Goal: Task Accomplishment & Management: Use online tool/utility

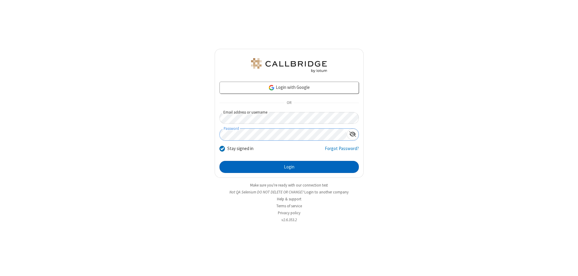
click at [289, 167] on button "Login" at bounding box center [288, 167] width 139 height 12
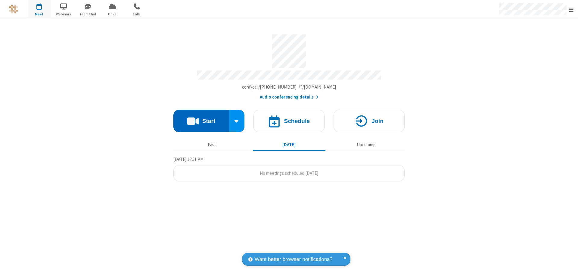
click at [201, 118] on button "Start" at bounding box center [201, 121] width 56 height 23
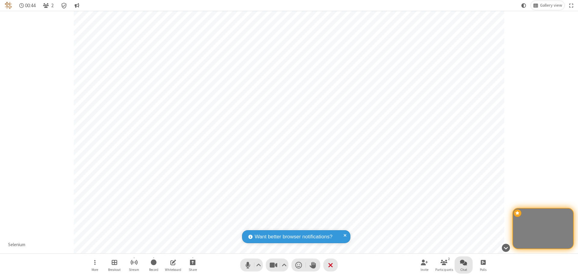
click at [464, 262] on span "Open chat" at bounding box center [463, 262] width 7 height 8
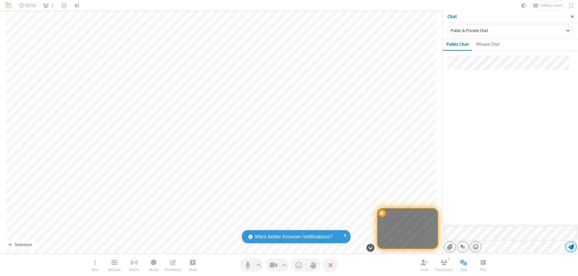
click at [571, 247] on span "Send message" at bounding box center [570, 247] width 5 height 6
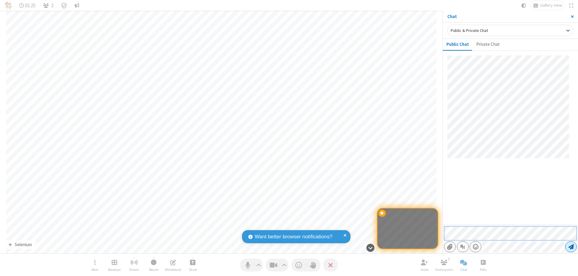
click at [571, 247] on span "Send message" at bounding box center [570, 247] width 5 height 6
click at [572, 17] on span "Close sidebar" at bounding box center [572, 16] width 3 height 5
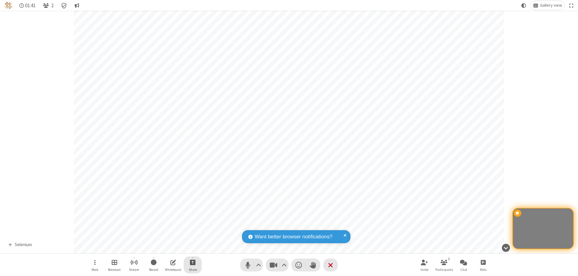
click at [193, 262] on span "Start sharing" at bounding box center [193, 262] width 6 height 8
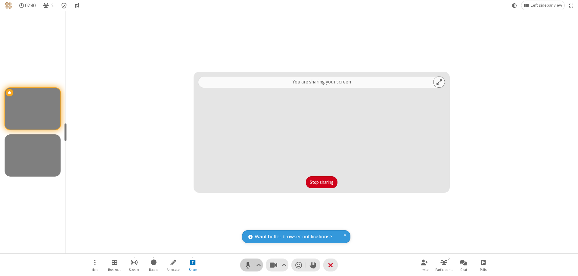
click at [251, 265] on span "Mute (⌘+Shift+A)" at bounding box center [247, 264] width 9 height 9
click at [251, 265] on span "Unmute (⌘+Shift+A)" at bounding box center [247, 264] width 9 height 9
click at [251, 265] on span "Mute (⌘+Shift+A)" at bounding box center [247, 264] width 9 height 9
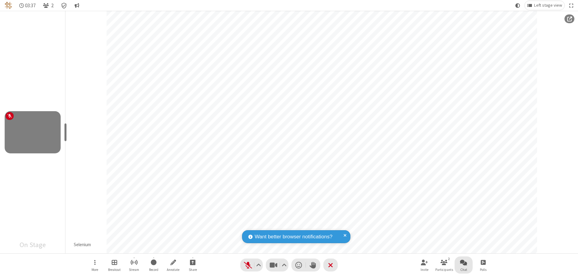
click at [464, 262] on span "Open chat" at bounding box center [463, 262] width 7 height 8
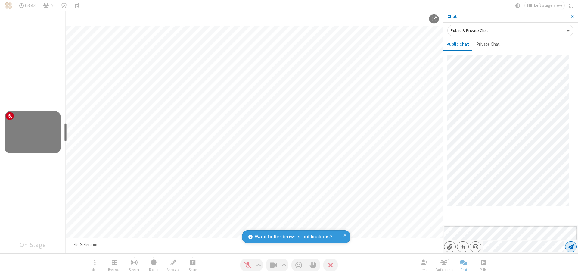
click at [571, 247] on span "Send message" at bounding box center [570, 247] width 5 height 6
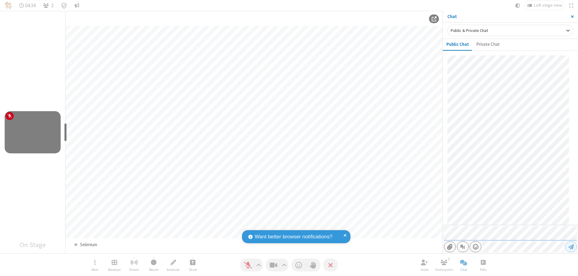
scroll to position [129, 0]
click at [572, 17] on span "Close sidebar" at bounding box center [572, 16] width 3 height 5
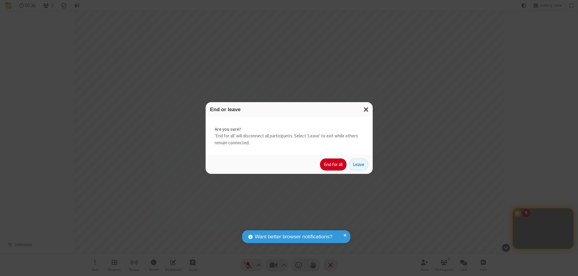
click at [334, 164] on button "End for all" at bounding box center [333, 164] width 26 height 12
